Goal: Find specific fact: Find specific fact

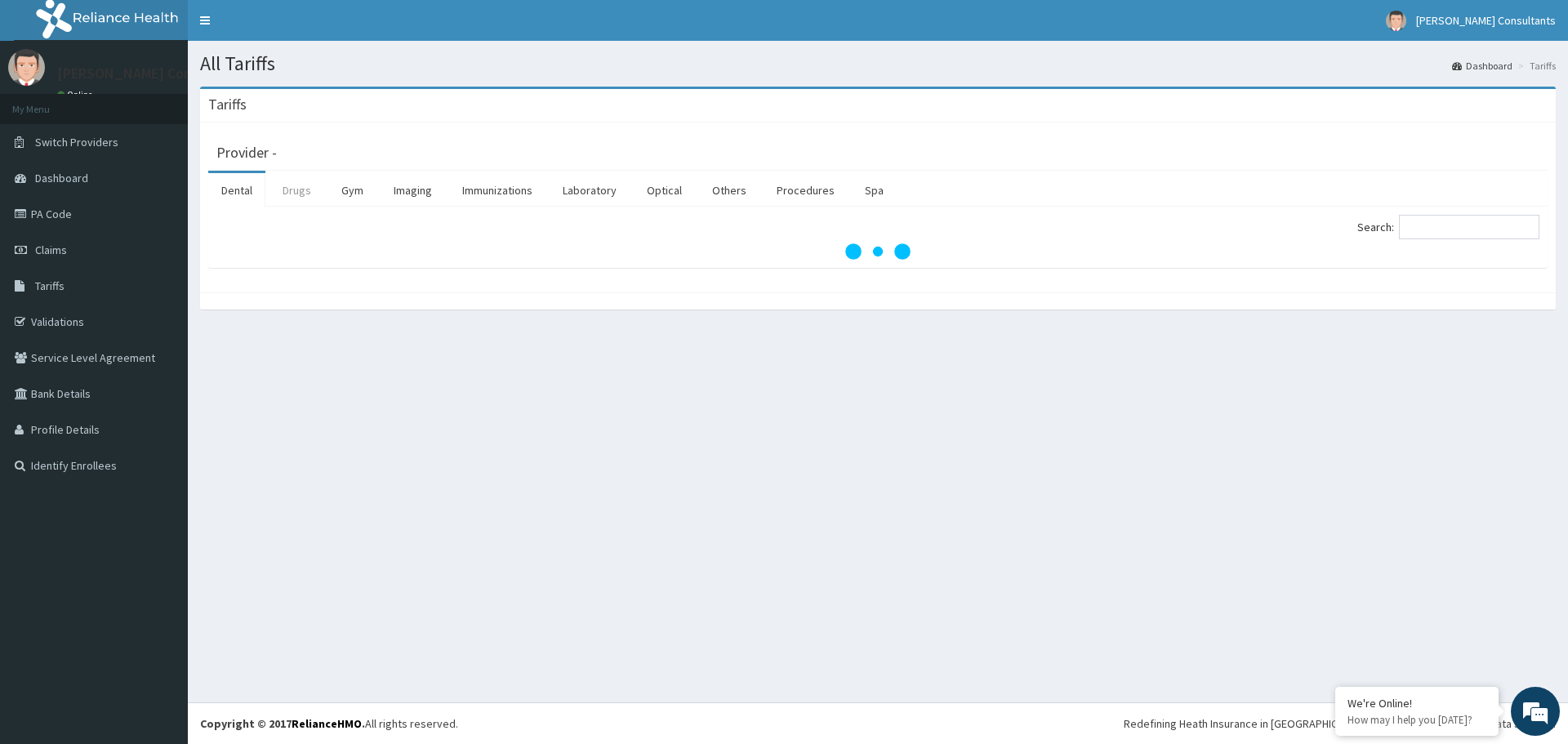
click at [302, 191] on link "Drugs" at bounding box center [296, 190] width 55 height 34
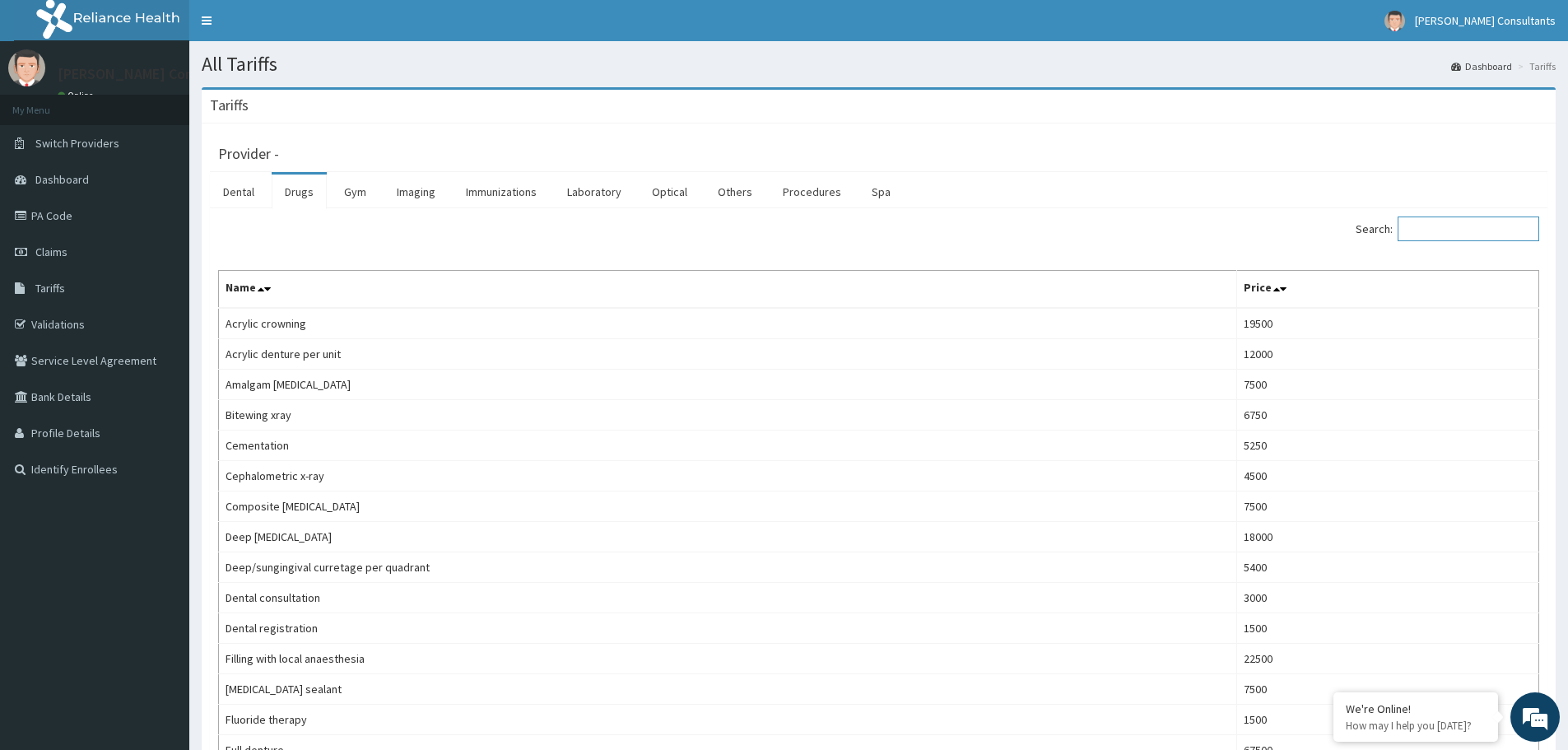
click at [1448, 227] on input "Search:" at bounding box center [1468, 229] width 141 height 25
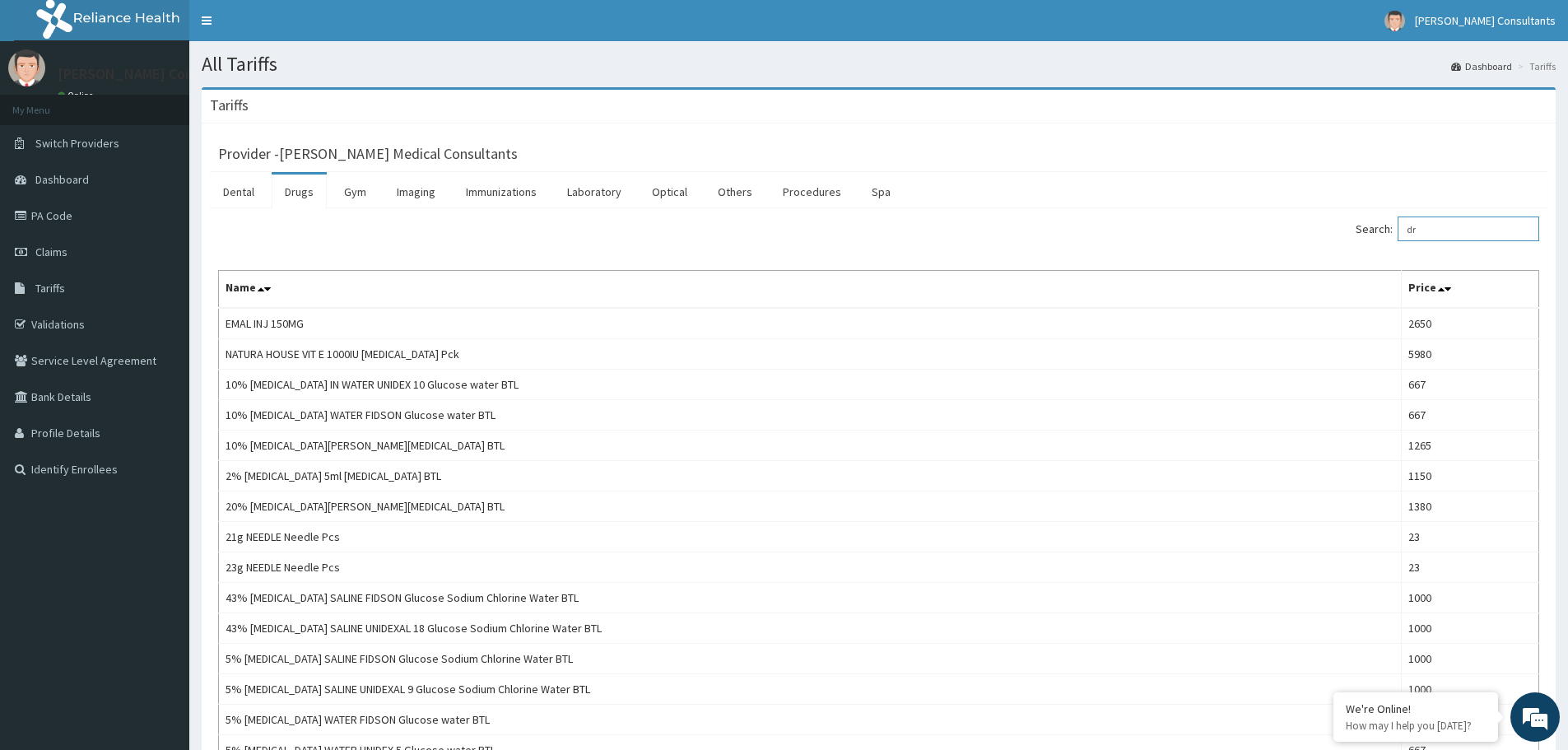
type input "d"
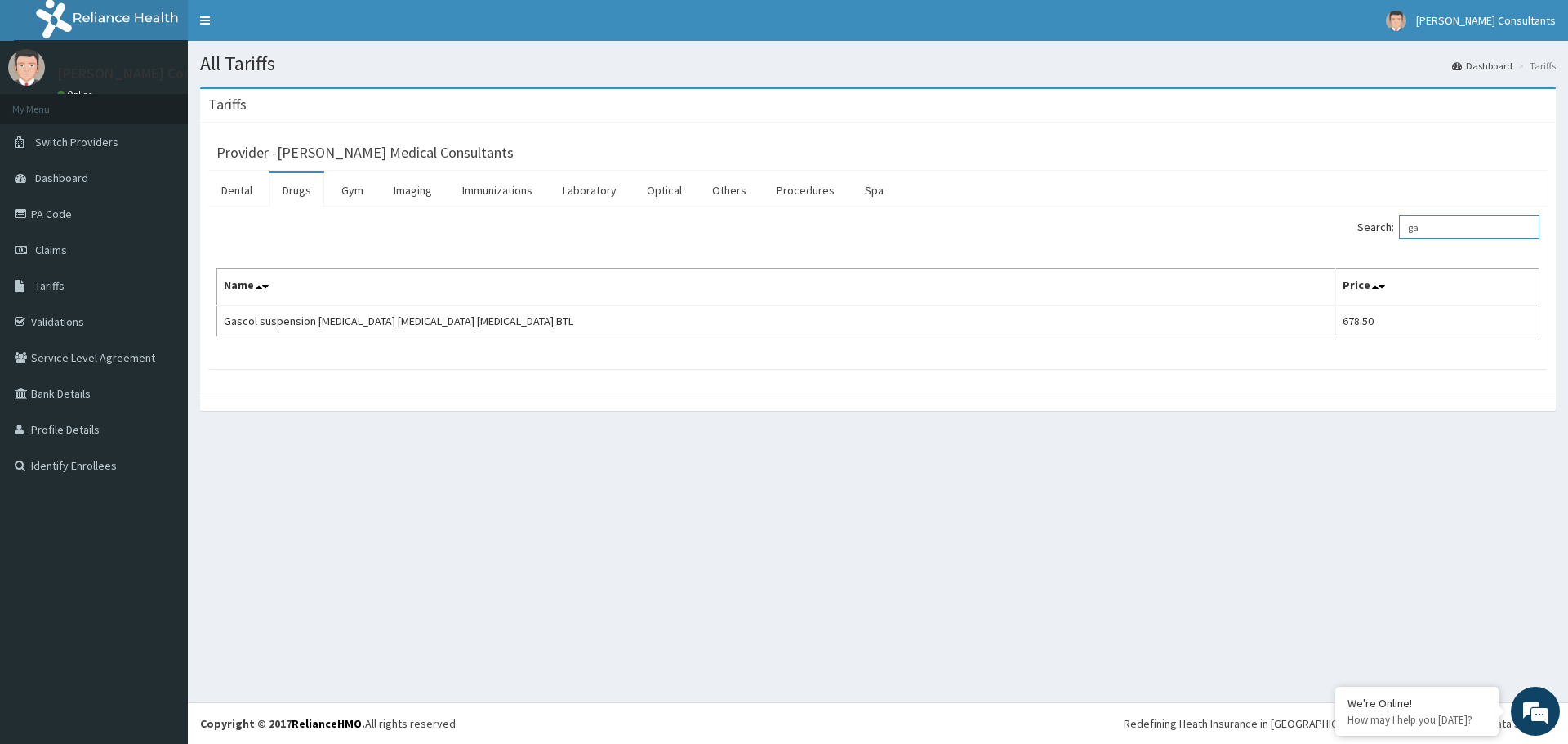
type input "g"
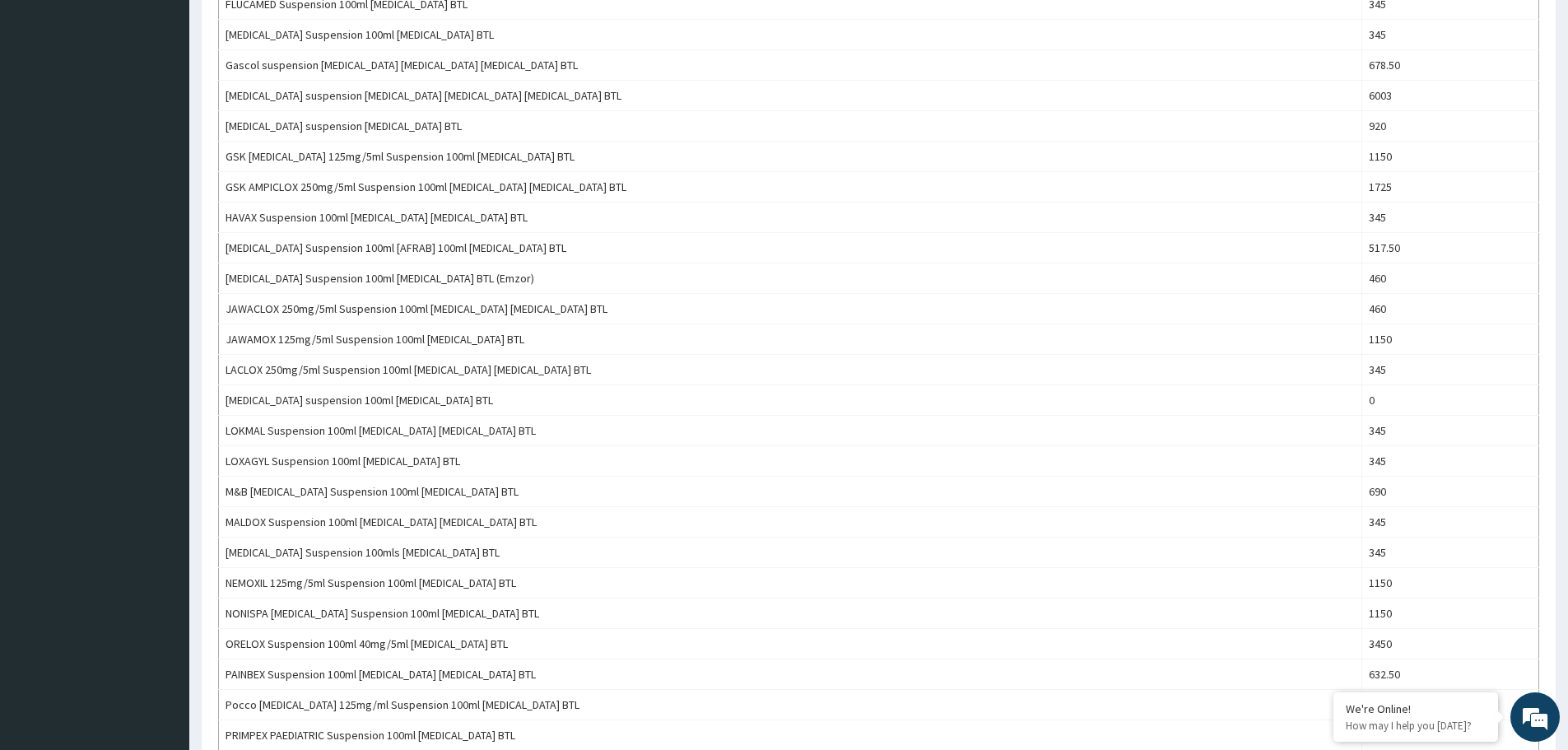
scroll to position [1050, 0]
type input "suspen"
